Goal: Transaction & Acquisition: Download file/media

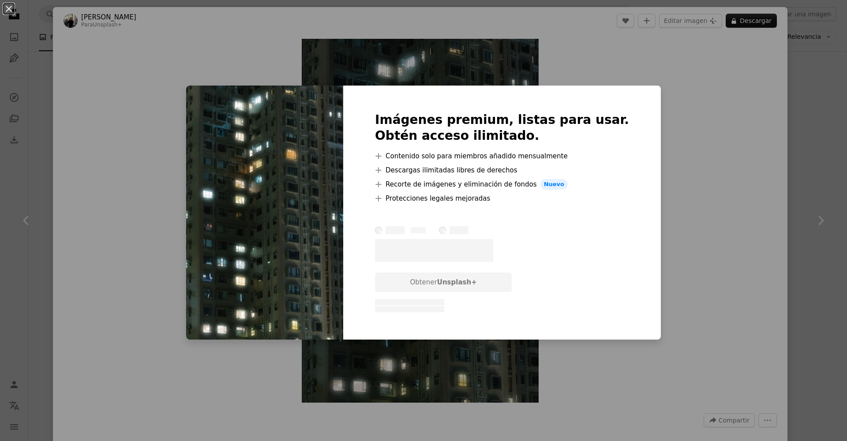
scroll to position [0, 194]
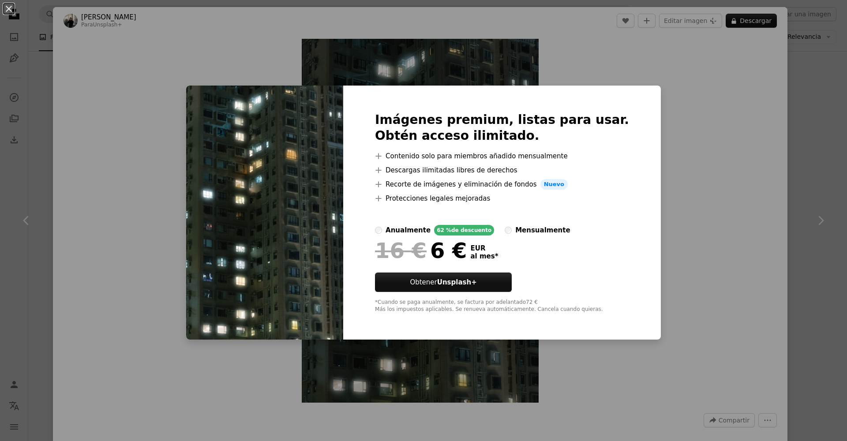
click at [810, 168] on div "An X shape Imágenes premium, listas para usar. Obtén acceso ilimitado. A plus s…" at bounding box center [423, 220] width 847 height 441
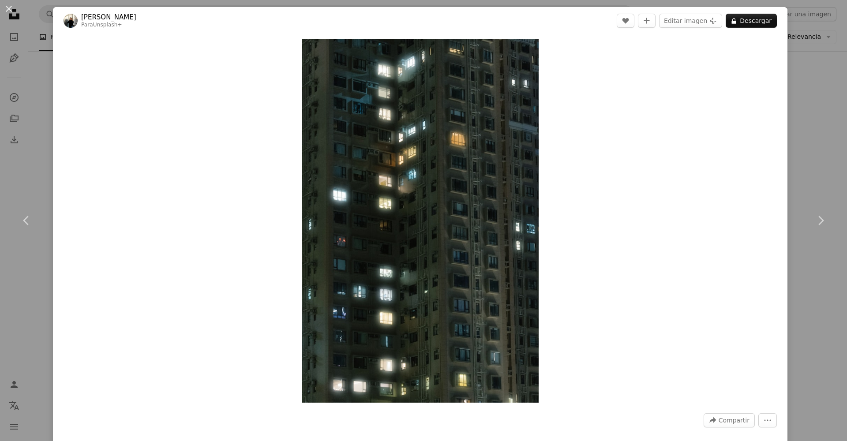
click at [810, 168] on div "An X shape Chevron left Chevron right [PERSON_NAME] Para Unsplash+ A heart A pl…" at bounding box center [423, 220] width 847 height 441
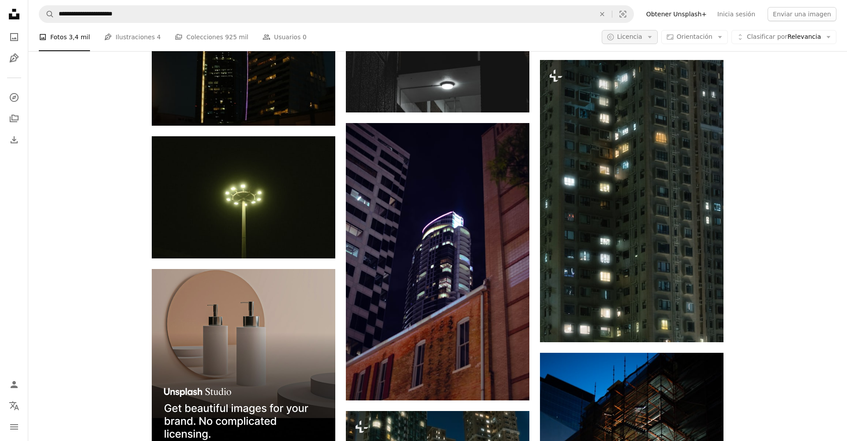
click at [642, 38] on span "Licencia" at bounding box center [629, 36] width 25 height 7
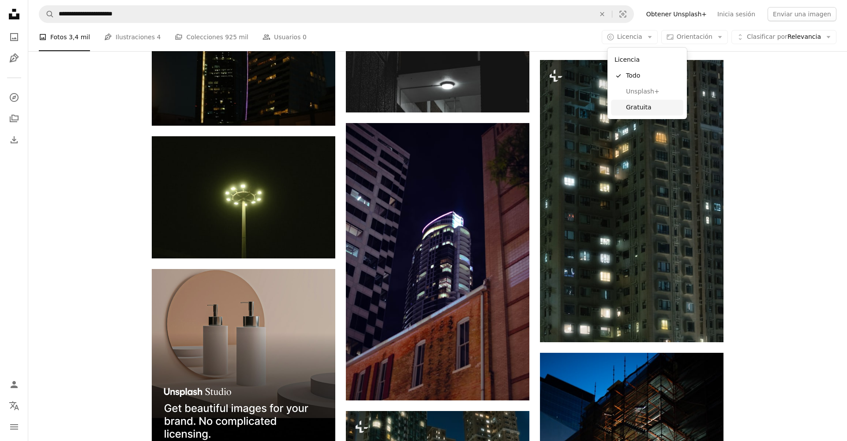
click at [642, 109] on span "Gratuita" at bounding box center [653, 107] width 54 height 9
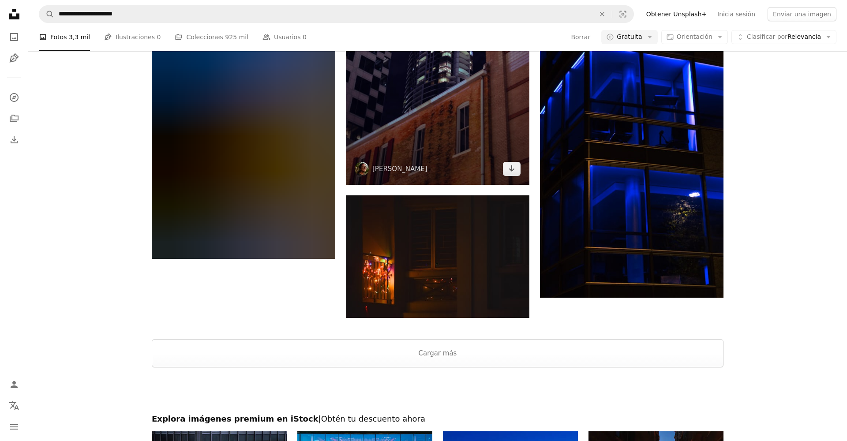
scroll to position [1556, 0]
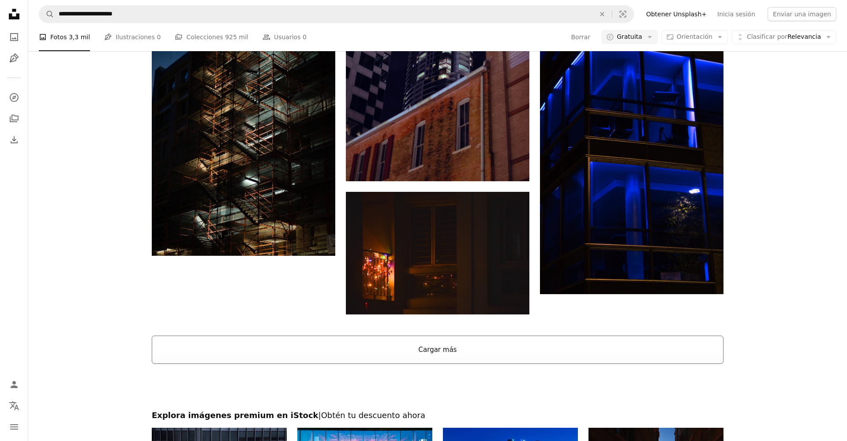
click at [484, 355] on button "Cargar más" at bounding box center [437, 350] width 571 height 28
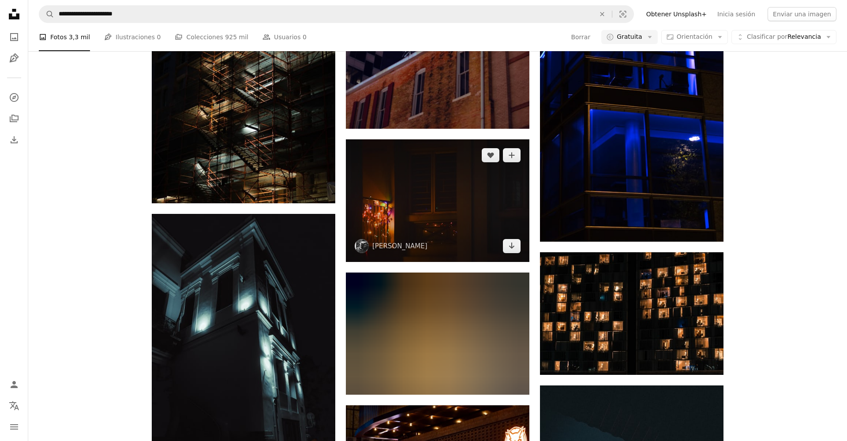
scroll to position [1612, 0]
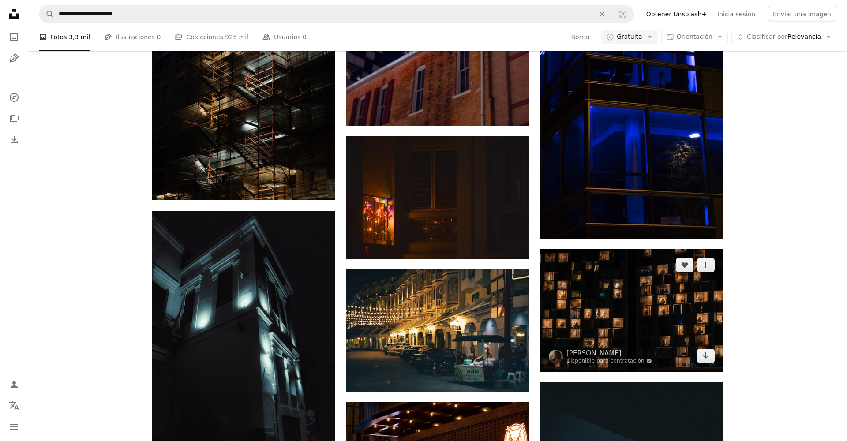
click at [636, 298] on img at bounding box center [631, 310] width 183 height 123
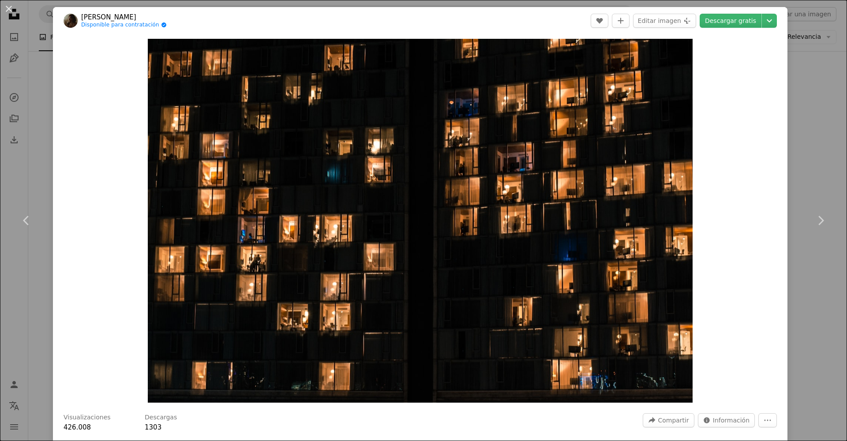
click at [807, 275] on div "An X shape Chevron left Chevron right Victória Kubiaki Disponible para contrata…" at bounding box center [423, 220] width 847 height 441
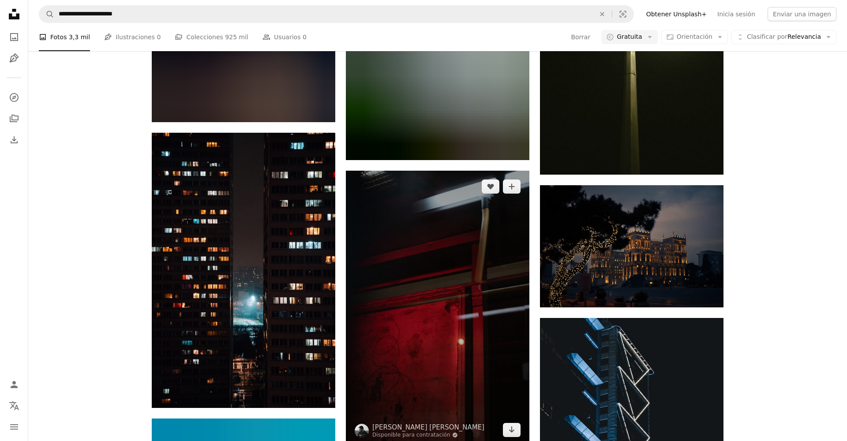
scroll to position [4523, 0]
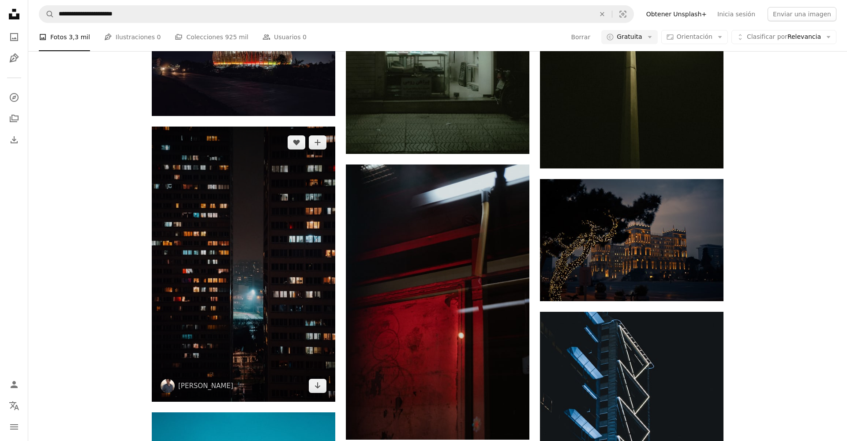
click at [261, 283] on img at bounding box center [243, 264] width 183 height 275
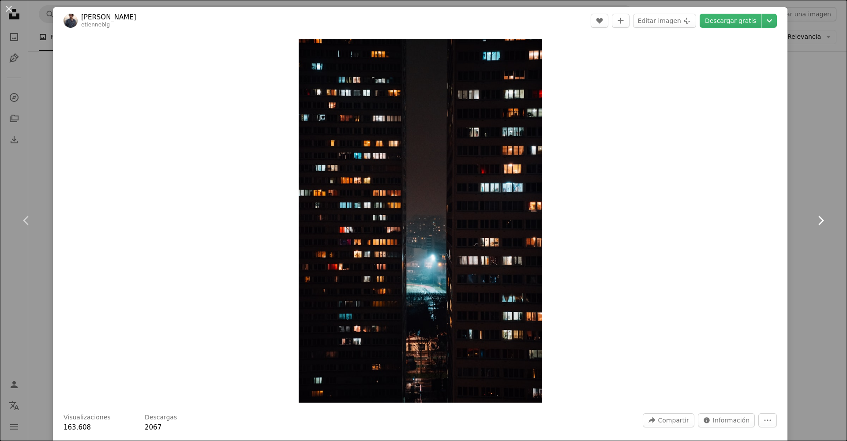
click at [817, 179] on link "Chevron right" at bounding box center [820, 220] width 53 height 85
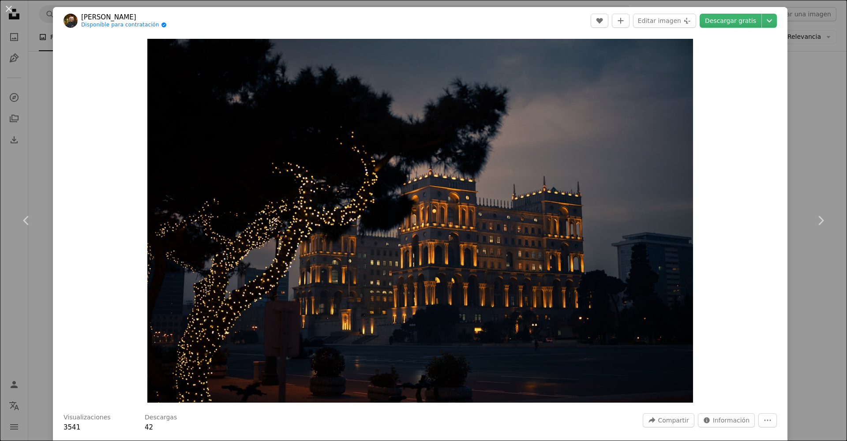
click at [824, 113] on div "An X shape Chevron left Chevron right [PERSON_NAME] Disponible para contratació…" at bounding box center [423, 220] width 847 height 441
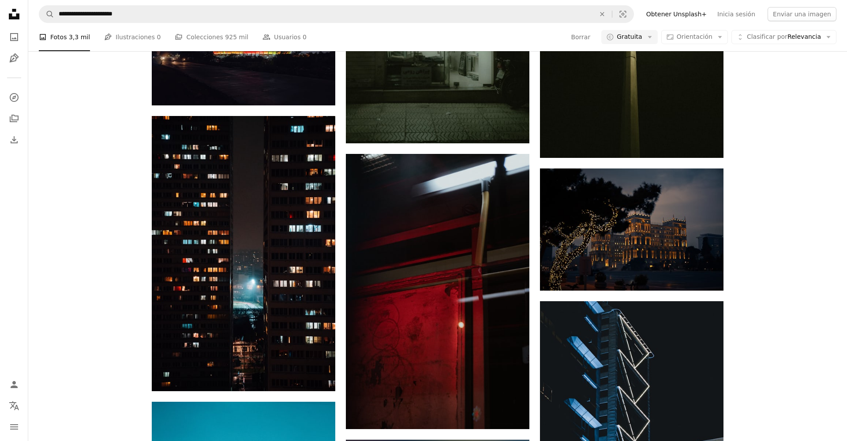
scroll to position [4534, 0]
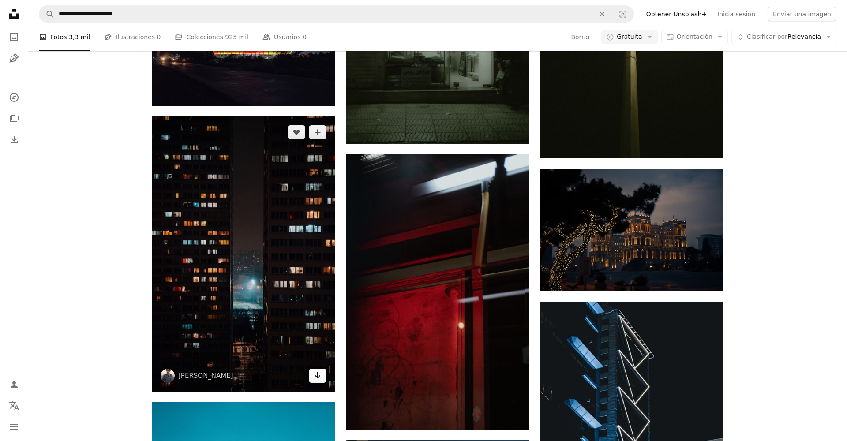
click at [317, 374] on icon "Descargar" at bounding box center [318, 375] width 6 height 6
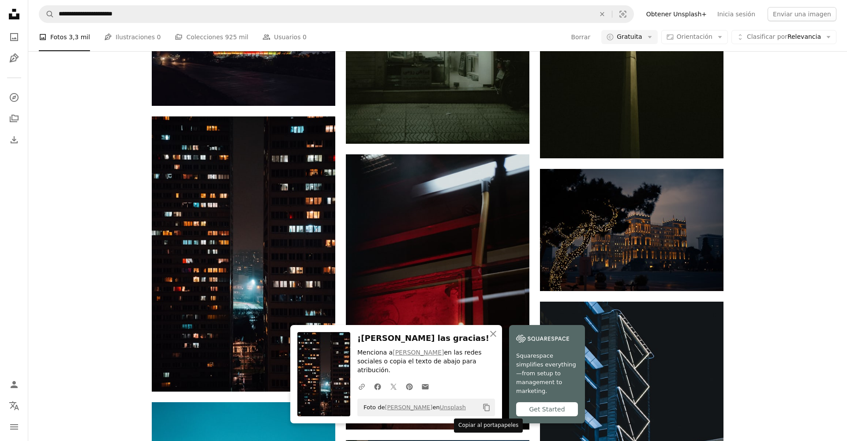
click at [487, 407] on icon "Copy content" at bounding box center [486, 407] width 8 height 8
